Goal: Task Accomplishment & Management: Use online tool/utility

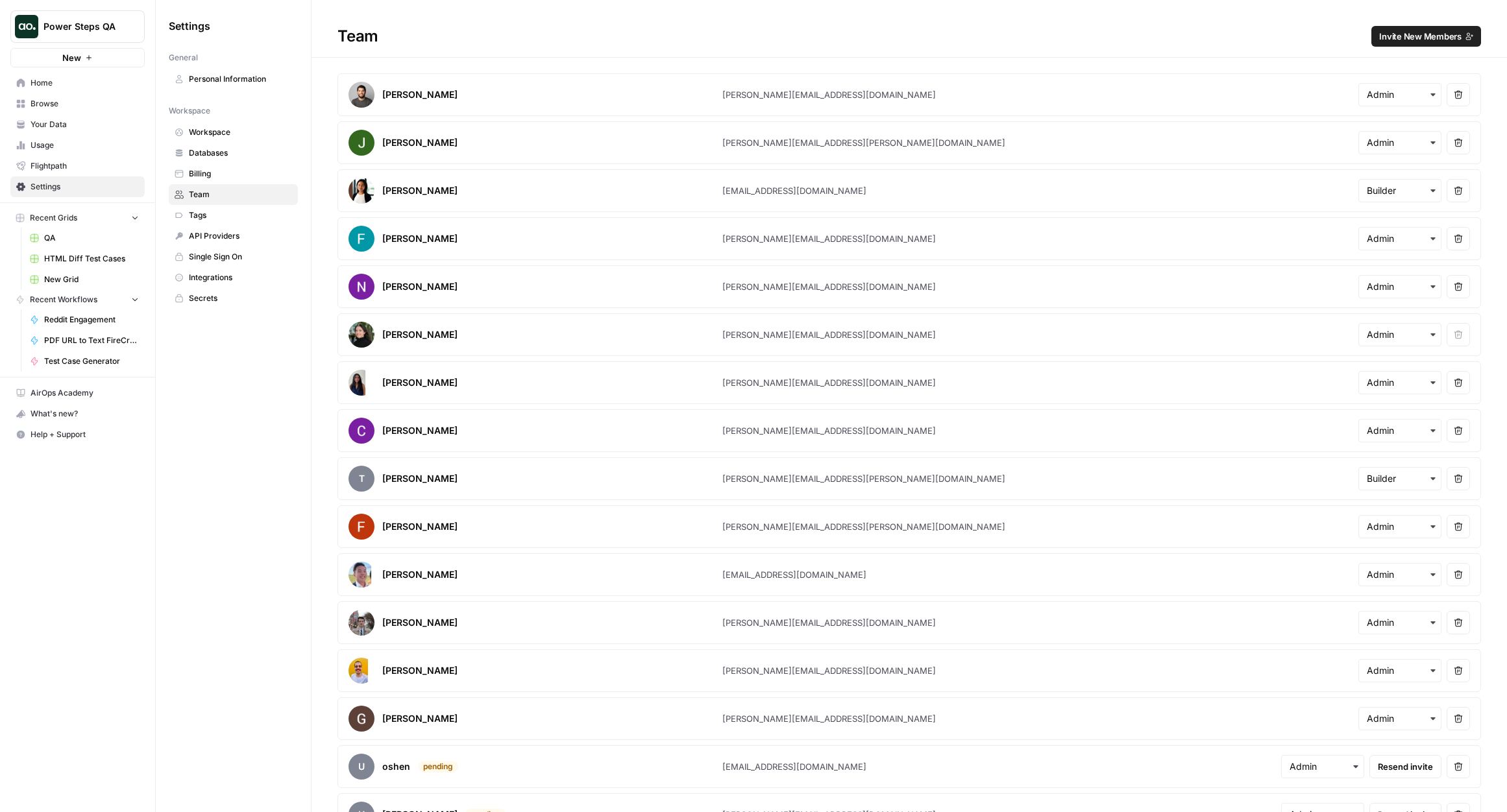
click at [55, 82] on span "Home" at bounding box center [85, 83] width 108 height 12
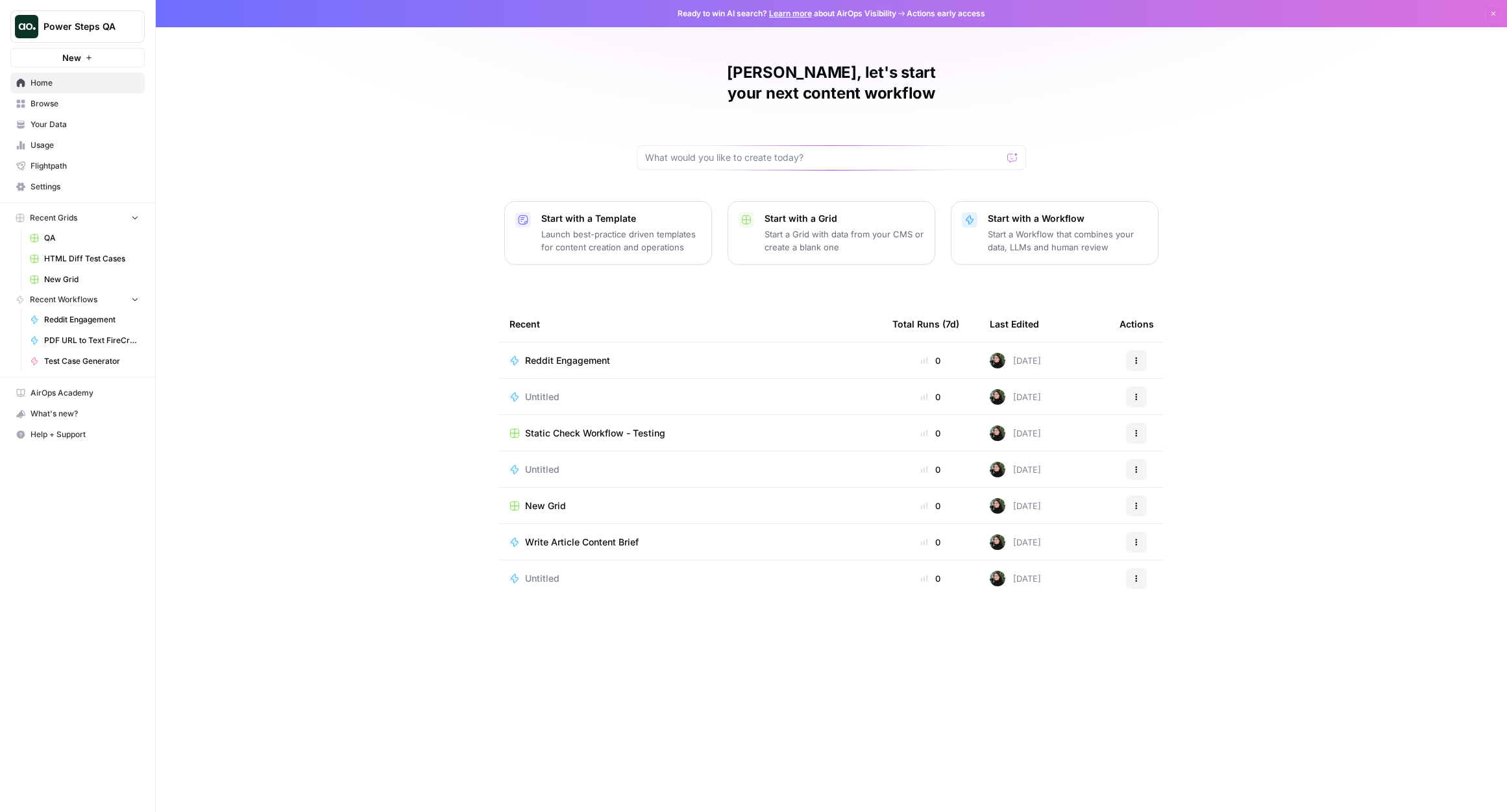
click at [600, 355] on span "Reddit Engagement" at bounding box center [568, 361] width 85 height 13
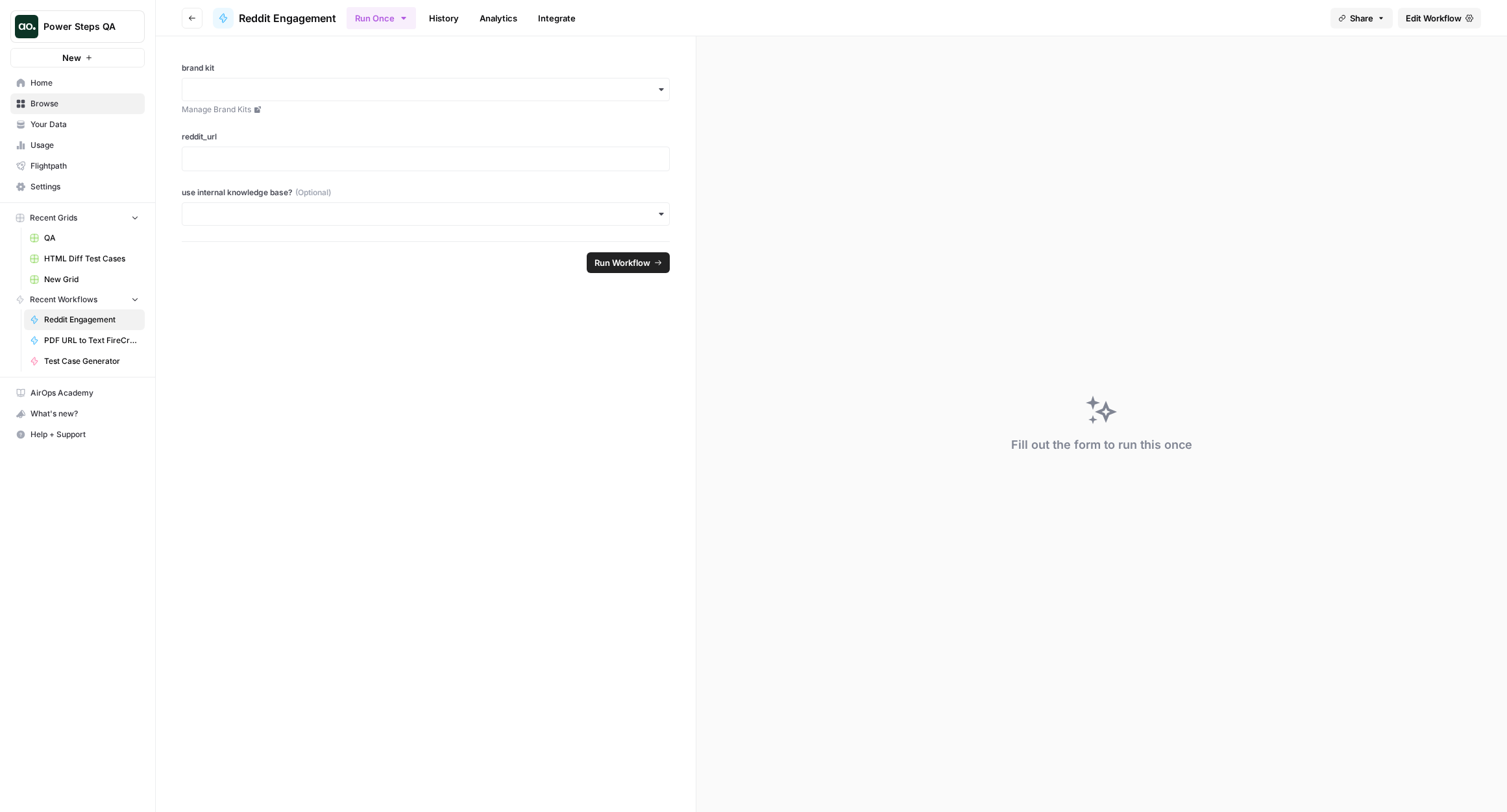
click at [1436, 15] on span "Edit Workflow" at bounding box center [1434, 18] width 56 height 13
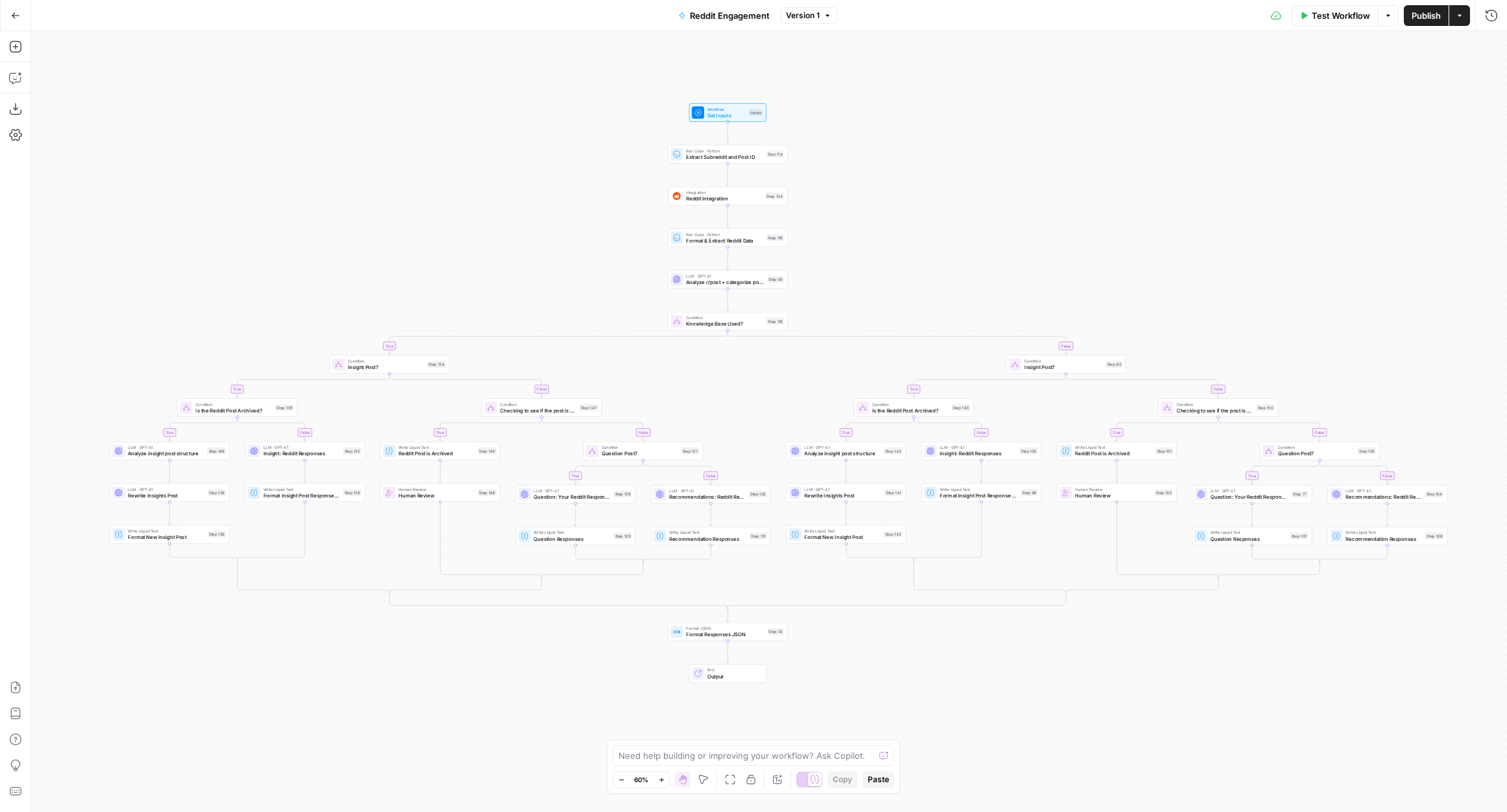
click at [689, 632] on span "Format Responses JSON" at bounding box center [725, 634] width 78 height 8
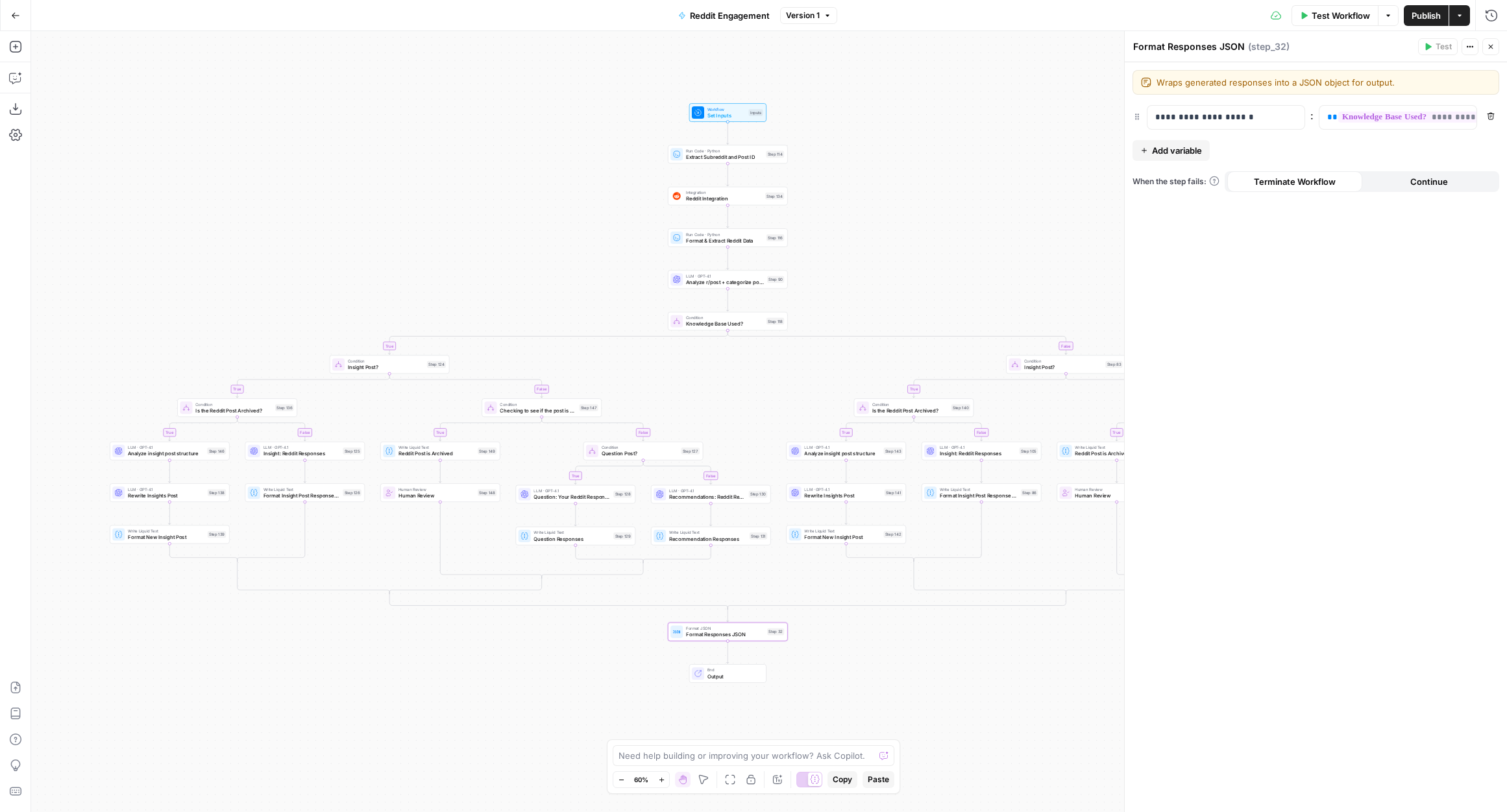
click at [1491, 46] on icon "button" at bounding box center [1491, 47] width 5 height 5
